Goal: Task Accomplishment & Management: Manage account settings

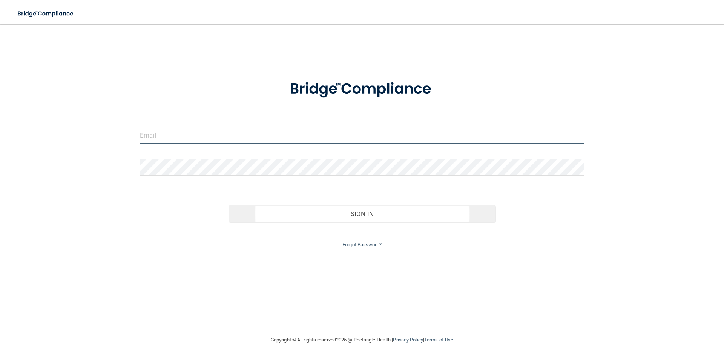
type input "[EMAIL_ADDRESS][DOMAIN_NAME]"
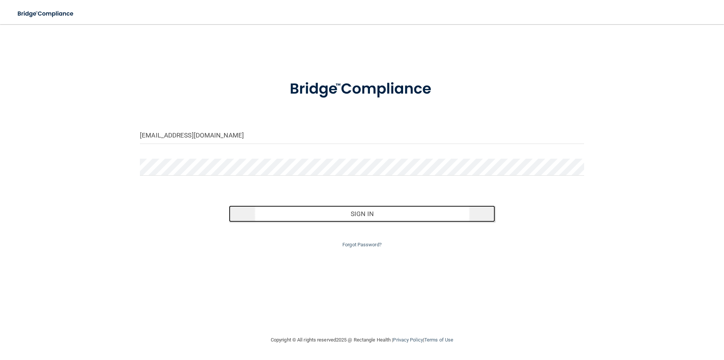
click at [370, 215] on button "Sign In" at bounding box center [362, 213] width 267 height 17
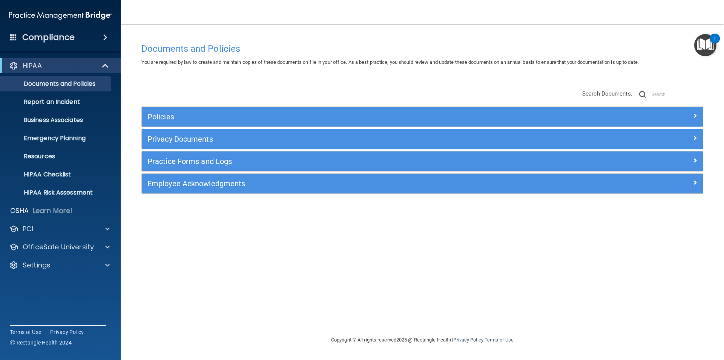
click at [14, 37] on span at bounding box center [13, 37] width 7 height 7
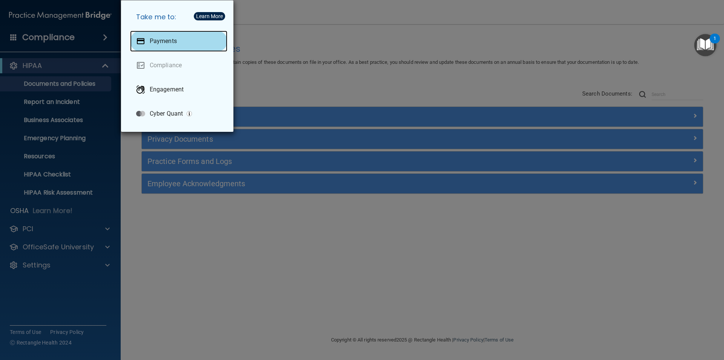
click at [177, 46] on div "Payments" at bounding box center [178, 41] width 97 height 21
click at [182, 259] on div "Take me to: Payments Compliance Engagement Cyber Quant" at bounding box center [362, 180] width 724 height 360
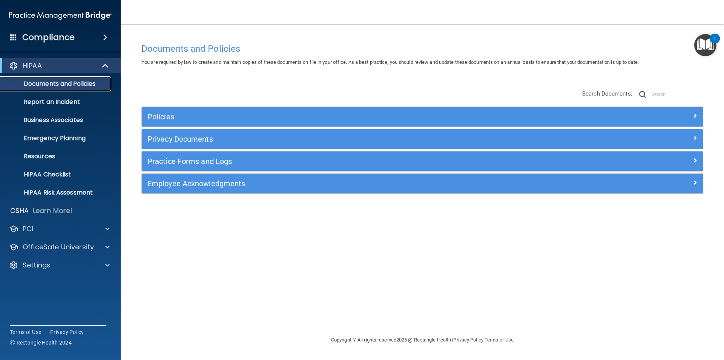
click at [60, 81] on p "Documents and Policies" at bounding box center [56, 84] width 103 height 8
click at [53, 221] on div "PCI" at bounding box center [60, 228] width 121 height 15
click at [106, 228] on span at bounding box center [107, 228] width 5 height 9
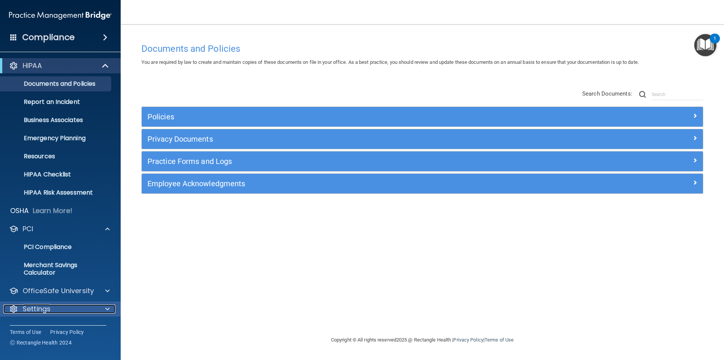
click at [106, 310] on span at bounding box center [107, 308] width 5 height 9
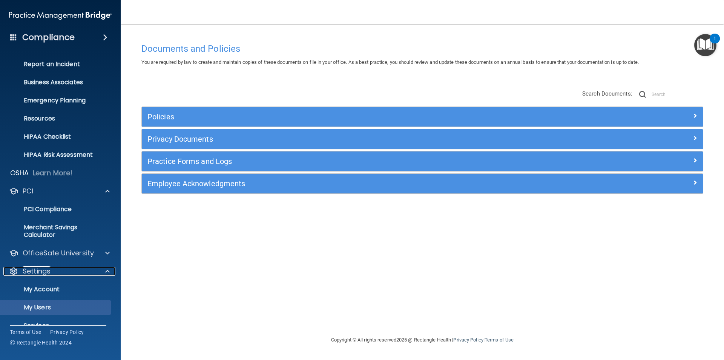
scroll to position [70, 0]
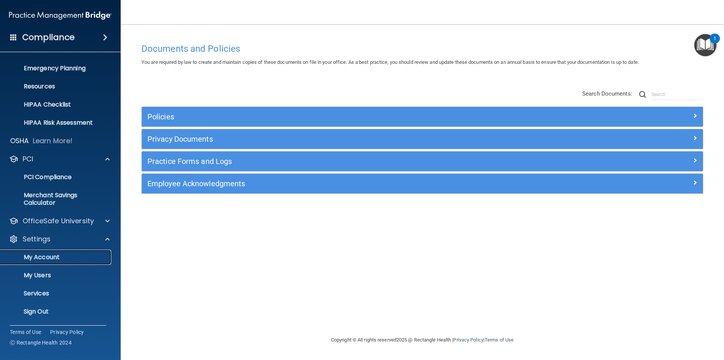
click at [54, 255] on p "My Account" at bounding box center [56, 257] width 103 height 8
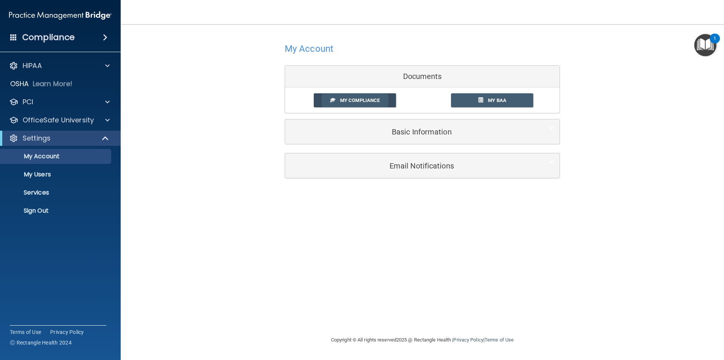
click at [370, 102] on span "My Compliance" at bounding box center [360, 100] width 40 height 6
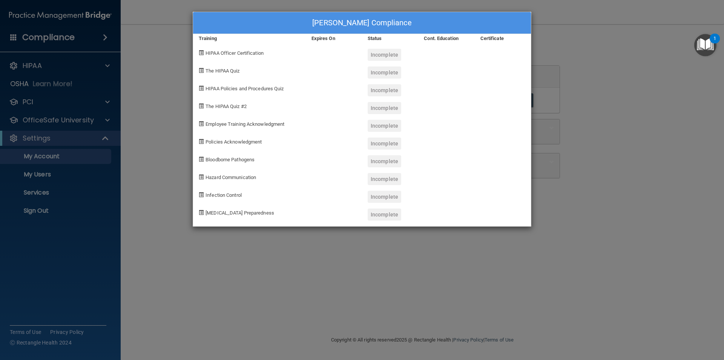
click at [617, 44] on div "[PERSON_NAME] Compliance Training Expires On Status Cont. Education Certificate…" at bounding box center [362, 180] width 724 height 360
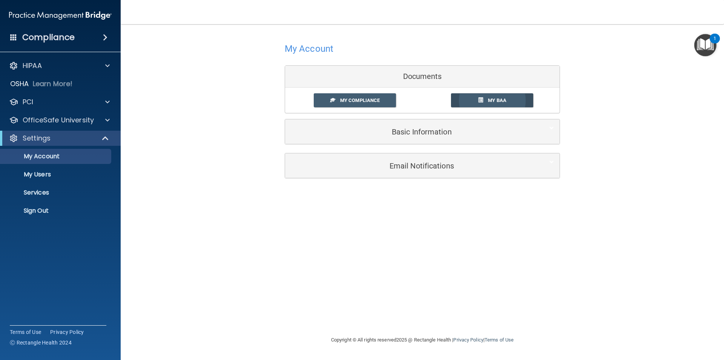
click at [474, 102] on link "My BAA" at bounding box center [492, 100] width 83 height 14
click at [31, 190] on p "Services" at bounding box center [56, 193] width 103 height 8
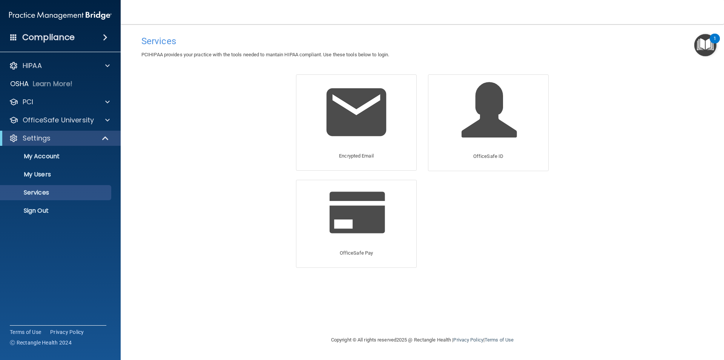
click at [105, 35] on span at bounding box center [105, 37] width 5 height 9
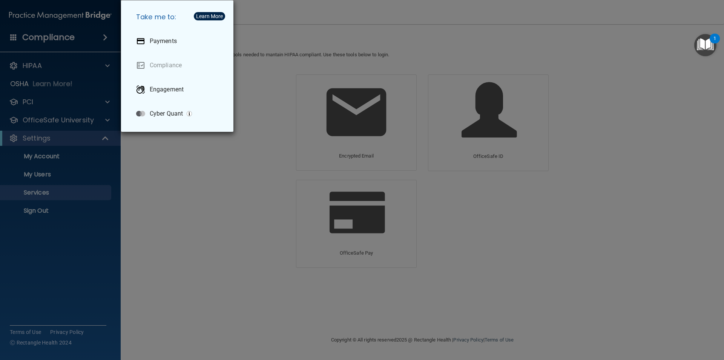
click at [191, 234] on div "Take me to: Payments Compliance Engagement Cyber Quant" at bounding box center [362, 180] width 724 height 360
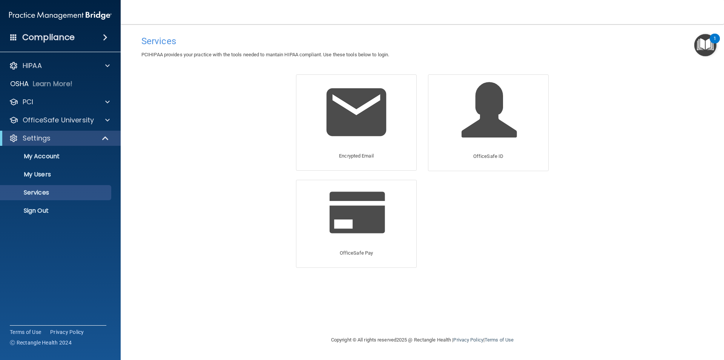
click at [12, 37] on span at bounding box center [13, 37] width 7 height 7
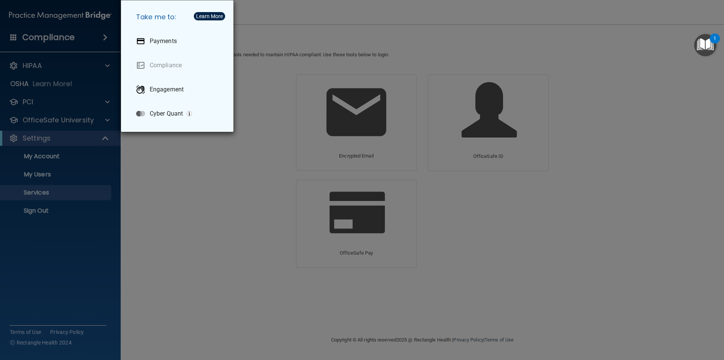
click at [205, 195] on div "Take me to: Payments Compliance Engagement Cyber Quant" at bounding box center [362, 180] width 724 height 360
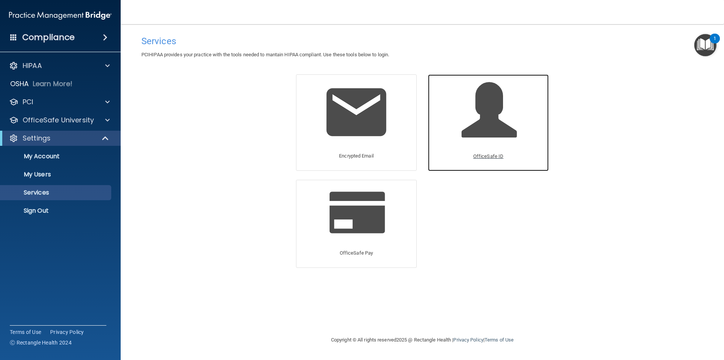
click at [488, 153] on p "OfficeSafe ID" at bounding box center [488, 156] width 30 height 9
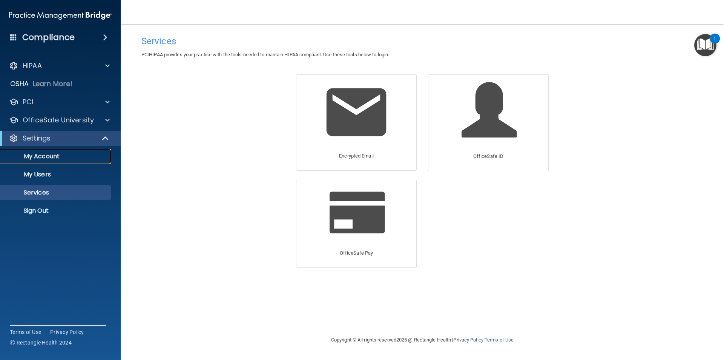
click at [45, 156] on p "My Account" at bounding box center [56, 156] width 103 height 8
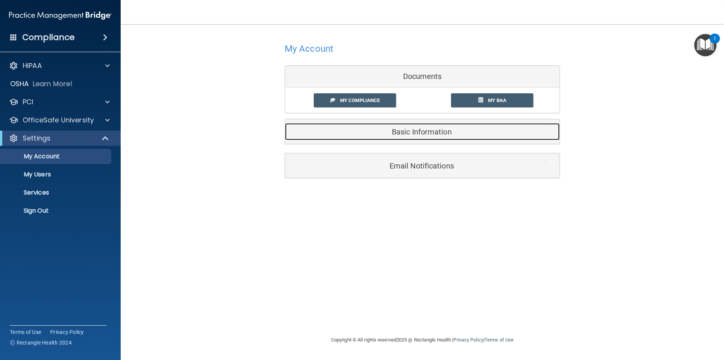
click at [394, 134] on h5 "Basic Information" at bounding box center [411, 132] width 240 height 8
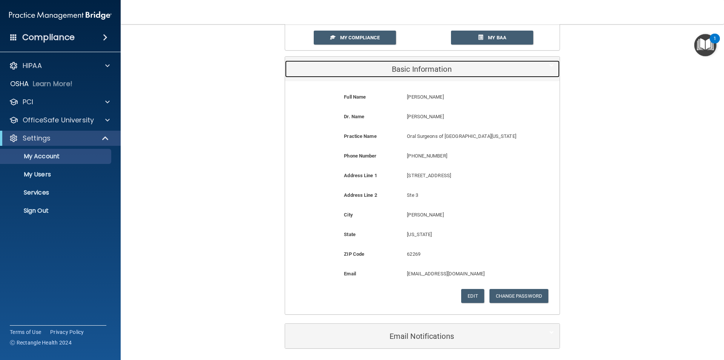
scroll to position [75, 0]
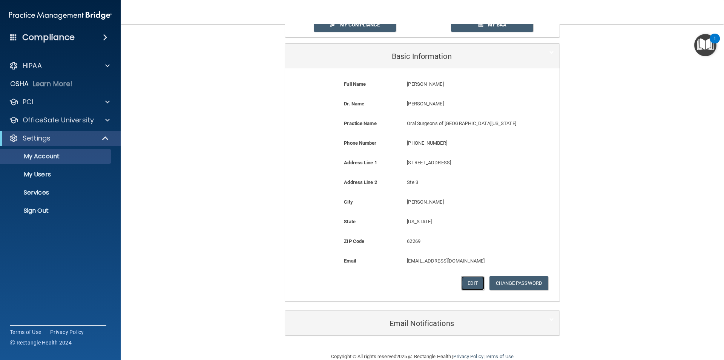
click at [470, 284] on button "Edit" at bounding box center [472, 283] width 23 height 14
select select "13"
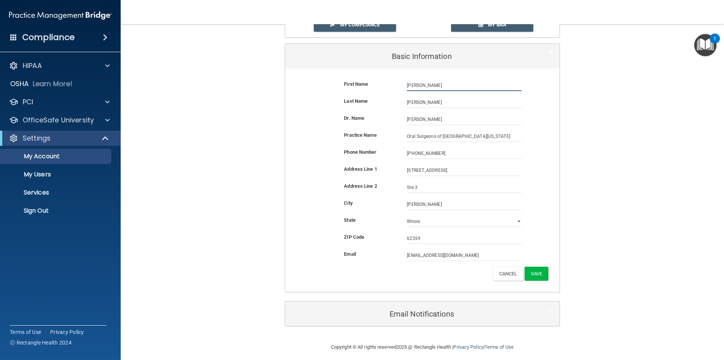
drag, startPoint x: 437, startPoint y: 86, endPoint x: 374, endPoint y: 92, distance: 63.3
click at [374, 92] on div "First Name [PERSON_NAME] [PERSON_NAME]" at bounding box center [422, 88] width 263 height 17
type input "[PERSON_NAME]"
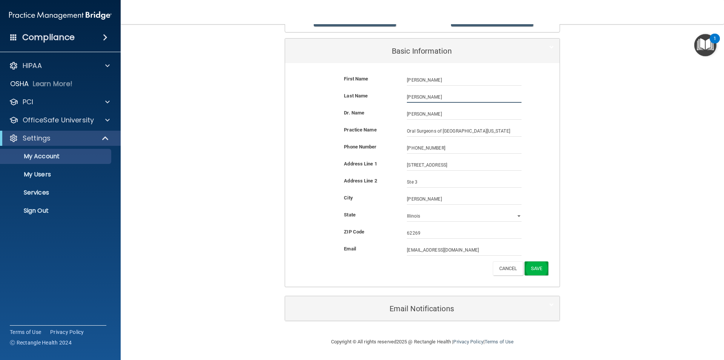
type input "[PERSON_NAME]"
click at [535, 262] on button "Save" at bounding box center [537, 268] width 24 height 14
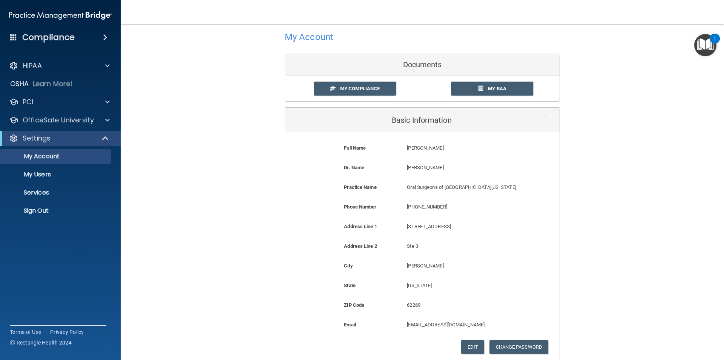
scroll to position [0, 0]
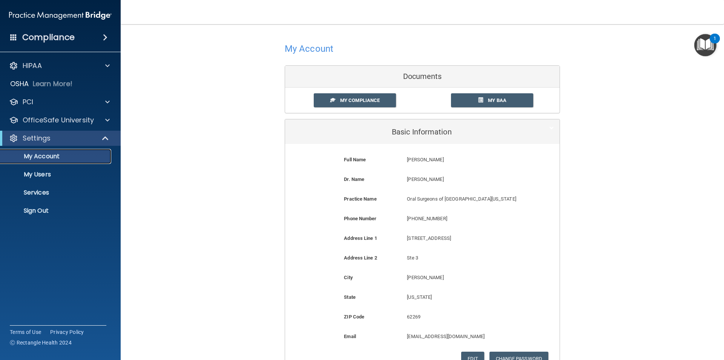
click at [67, 153] on p "My Account" at bounding box center [56, 156] width 103 height 8
click at [43, 172] on p "My Users" at bounding box center [56, 175] width 103 height 8
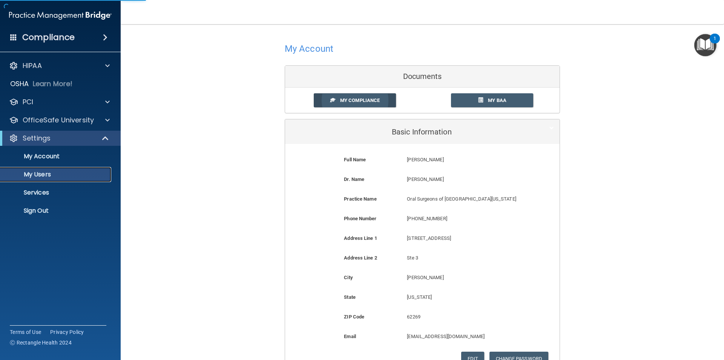
select select "20"
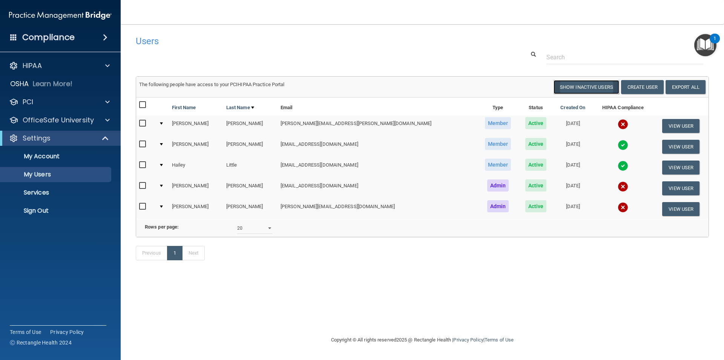
click at [561, 86] on button "Show Inactive Users" at bounding box center [587, 87] width 66 height 14
select select "20"
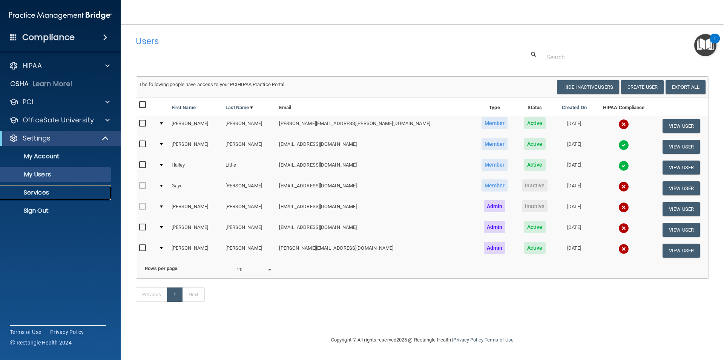
click at [38, 190] on p "Services" at bounding box center [56, 193] width 103 height 8
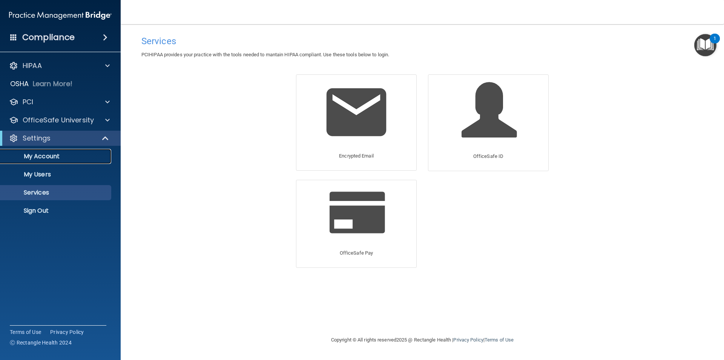
click at [47, 158] on p "My Account" at bounding box center [56, 156] width 103 height 8
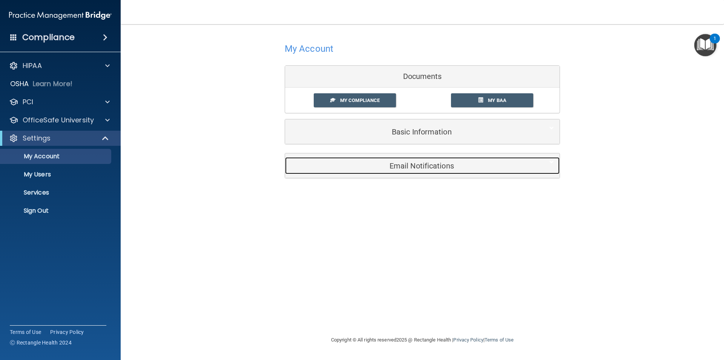
click at [409, 160] on div "Email Notifications" at bounding box center [411, 165] width 252 height 17
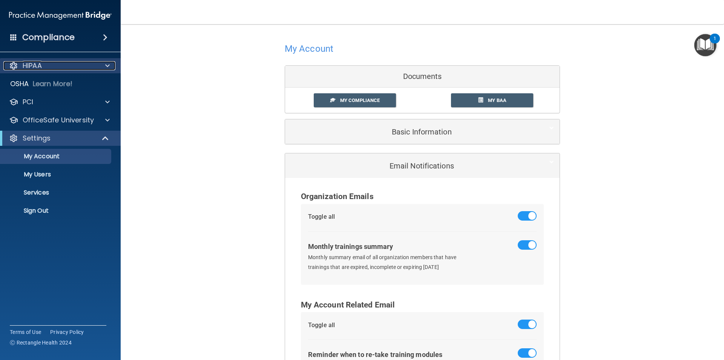
click at [45, 63] on div "HIPAA" at bounding box center [50, 65] width 94 height 9
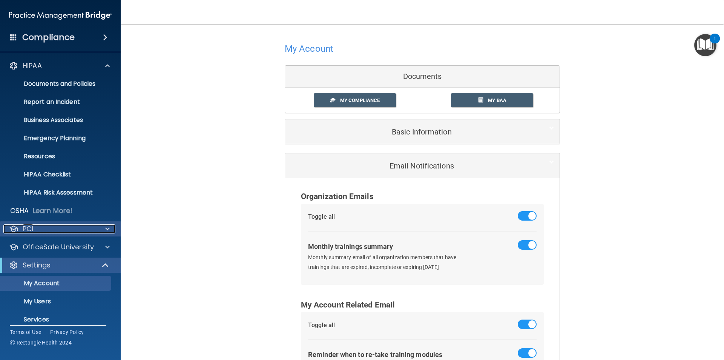
click at [42, 225] on div "PCI" at bounding box center [50, 228] width 94 height 9
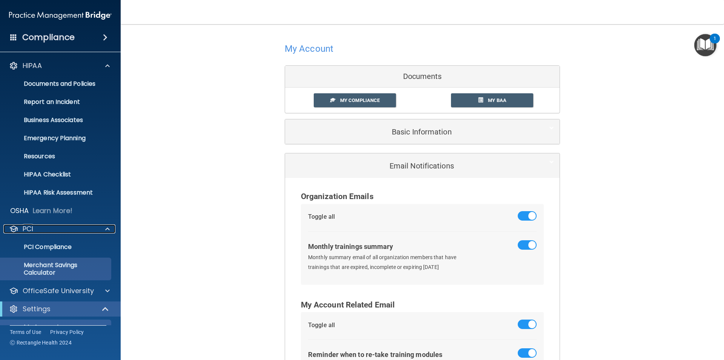
scroll to position [38, 0]
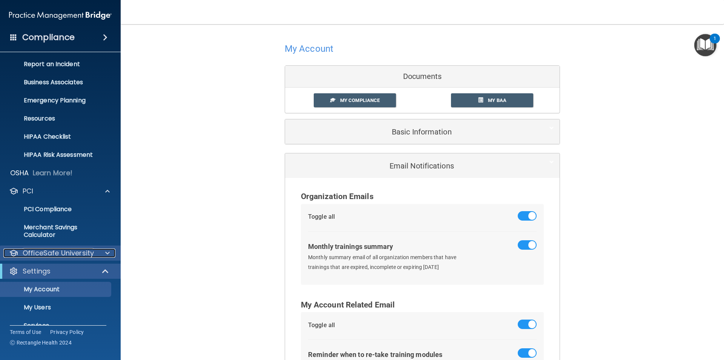
click at [77, 252] on p "OfficeSafe University" at bounding box center [58, 252] width 71 height 9
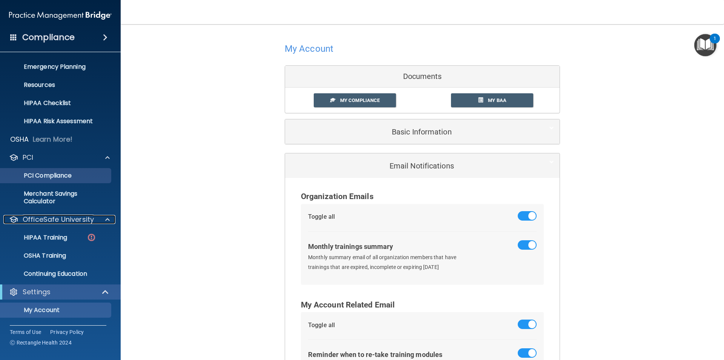
scroll to position [0, 0]
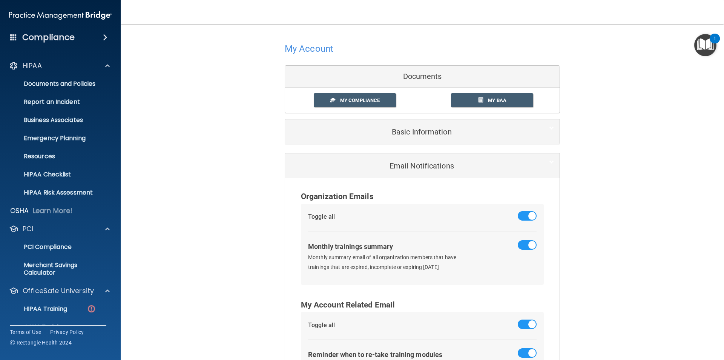
click at [13, 34] on span at bounding box center [13, 37] width 7 height 7
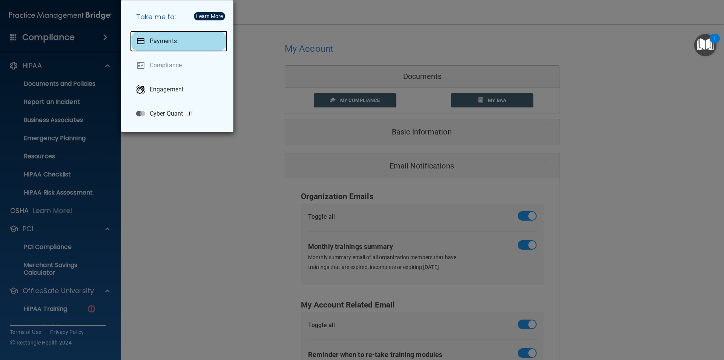
click at [154, 40] on p "Payments" at bounding box center [163, 41] width 27 height 8
click at [210, 176] on div "Take me to: Payments Compliance Engagement Cyber Quant" at bounding box center [362, 180] width 724 height 360
